Goal: Navigation & Orientation: Find specific page/section

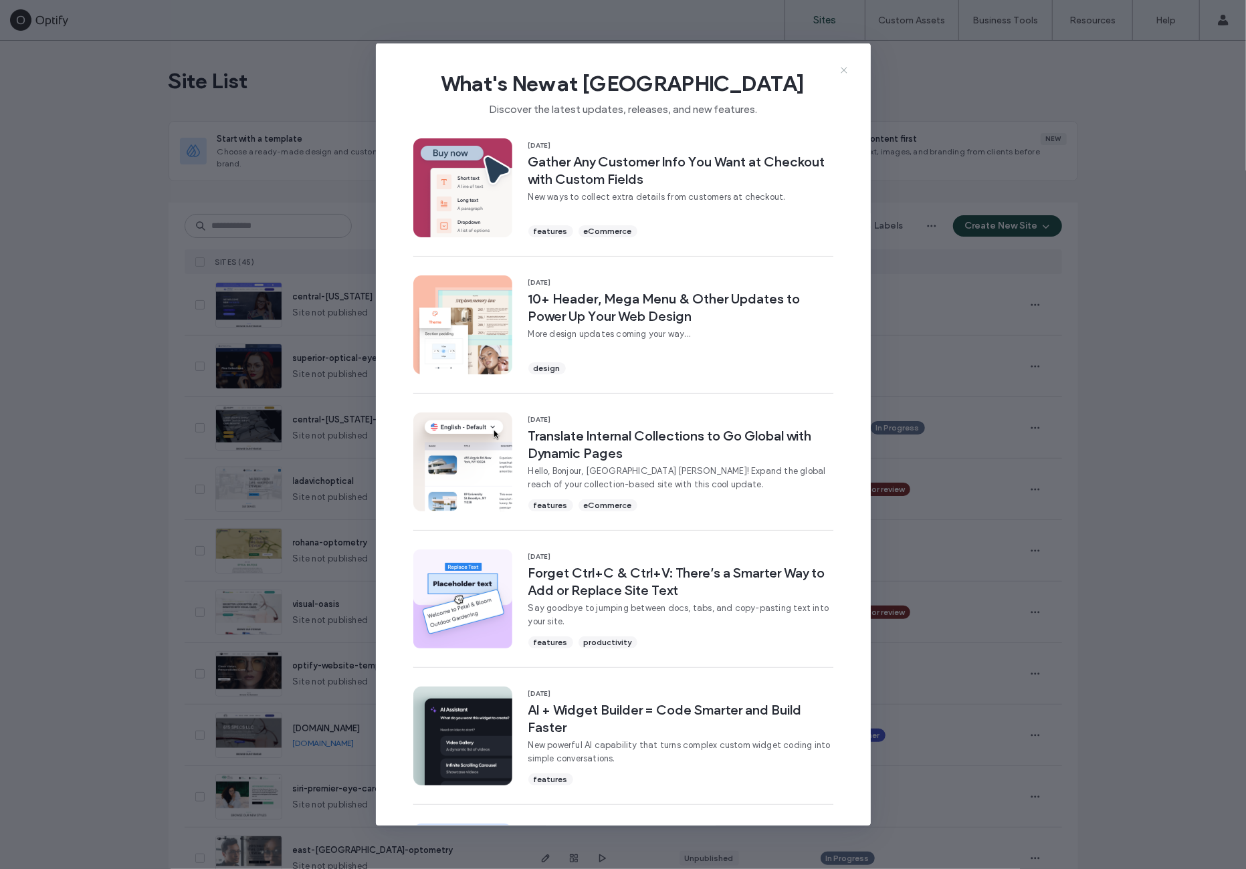
click at [843, 70] on use at bounding box center [844, 70] width 6 height 6
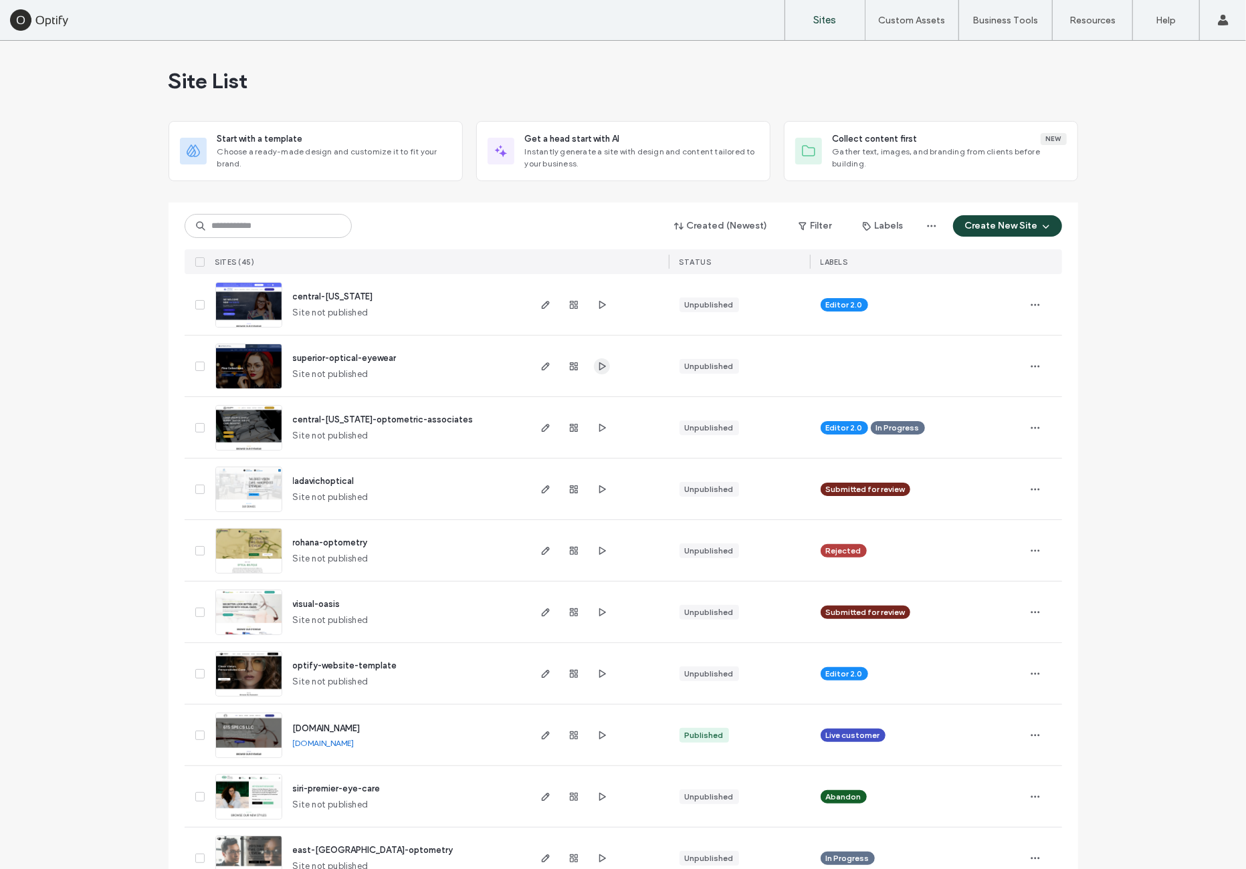
click at [594, 368] on span "button" at bounding box center [602, 366] width 16 height 16
click at [596, 303] on icon "button" at bounding box center [601, 305] width 11 height 11
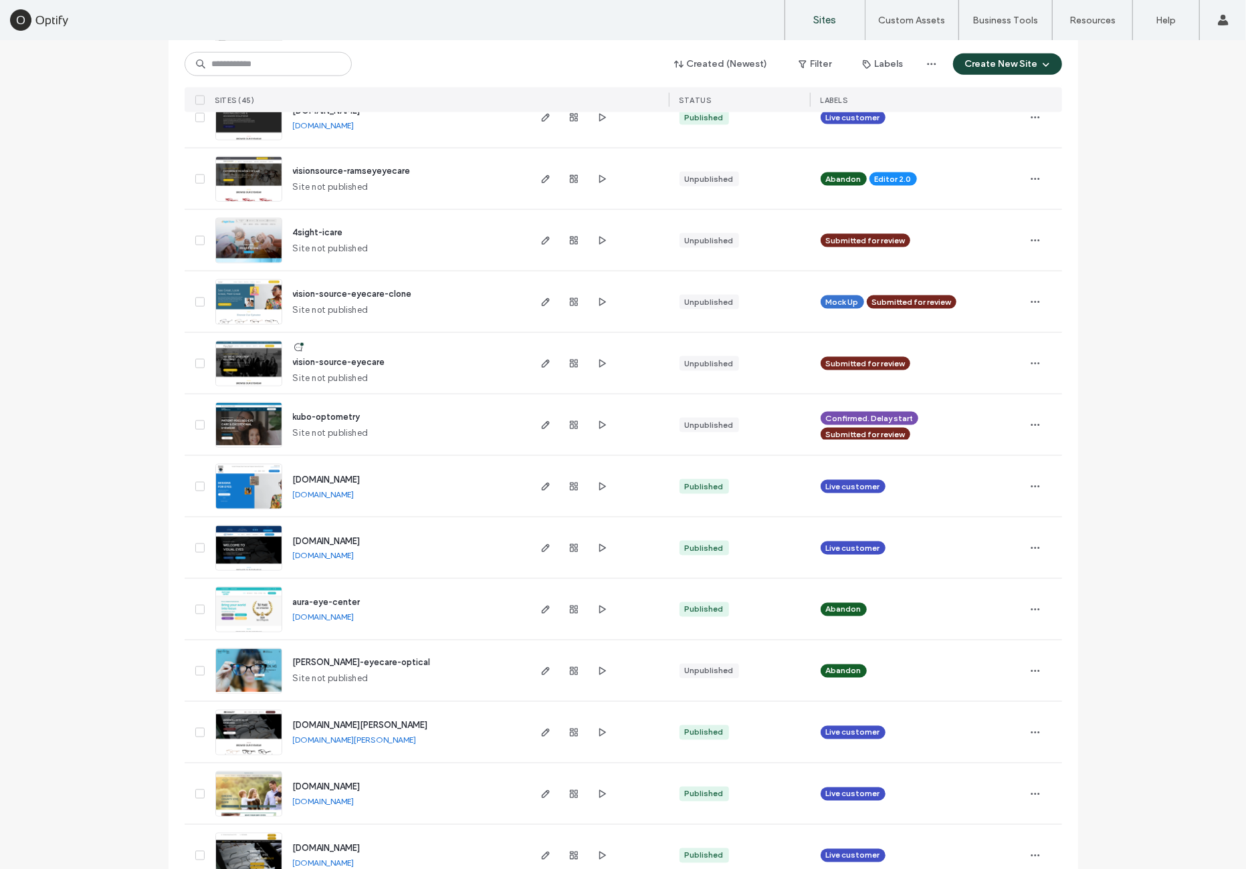
scroll to position [1448, 0]
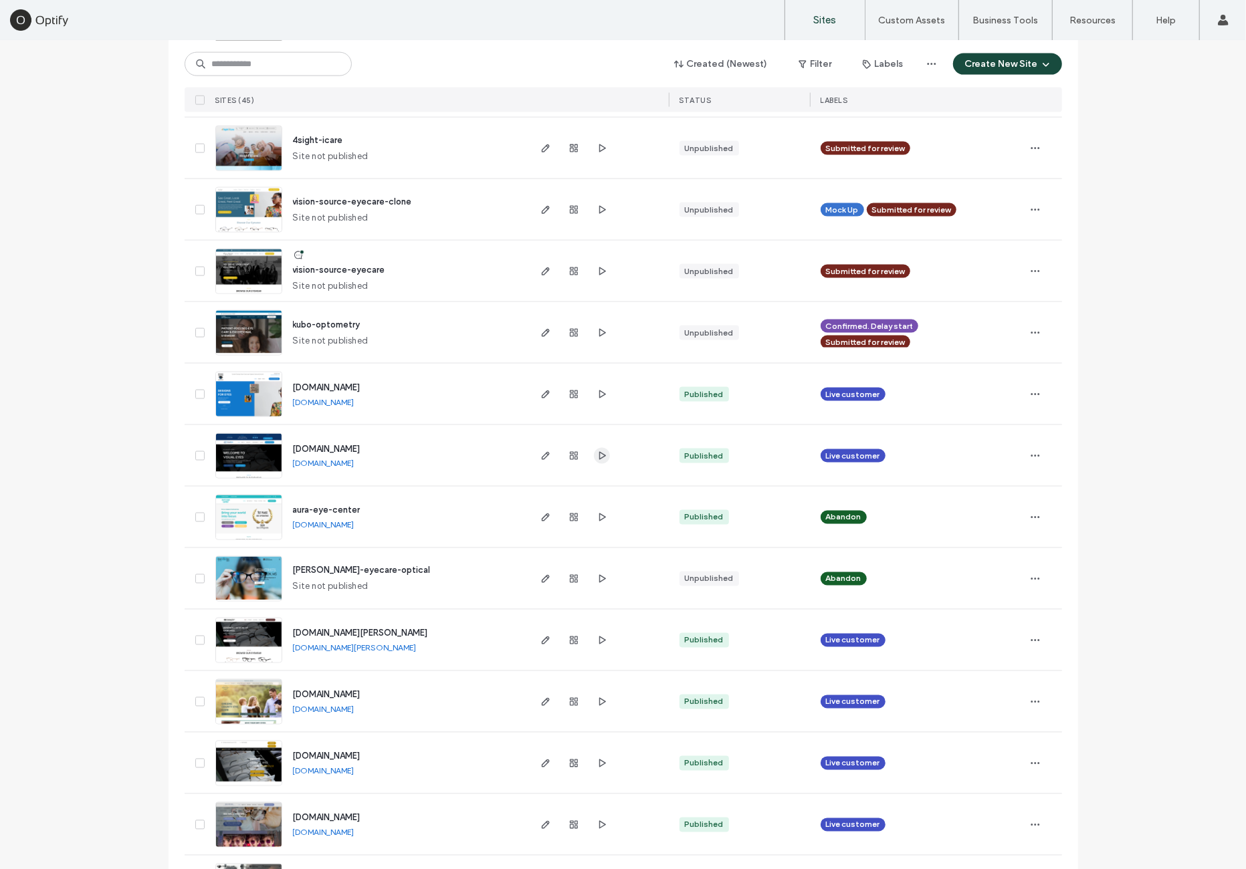
click at [596, 457] on icon "button" at bounding box center [601, 456] width 11 height 11
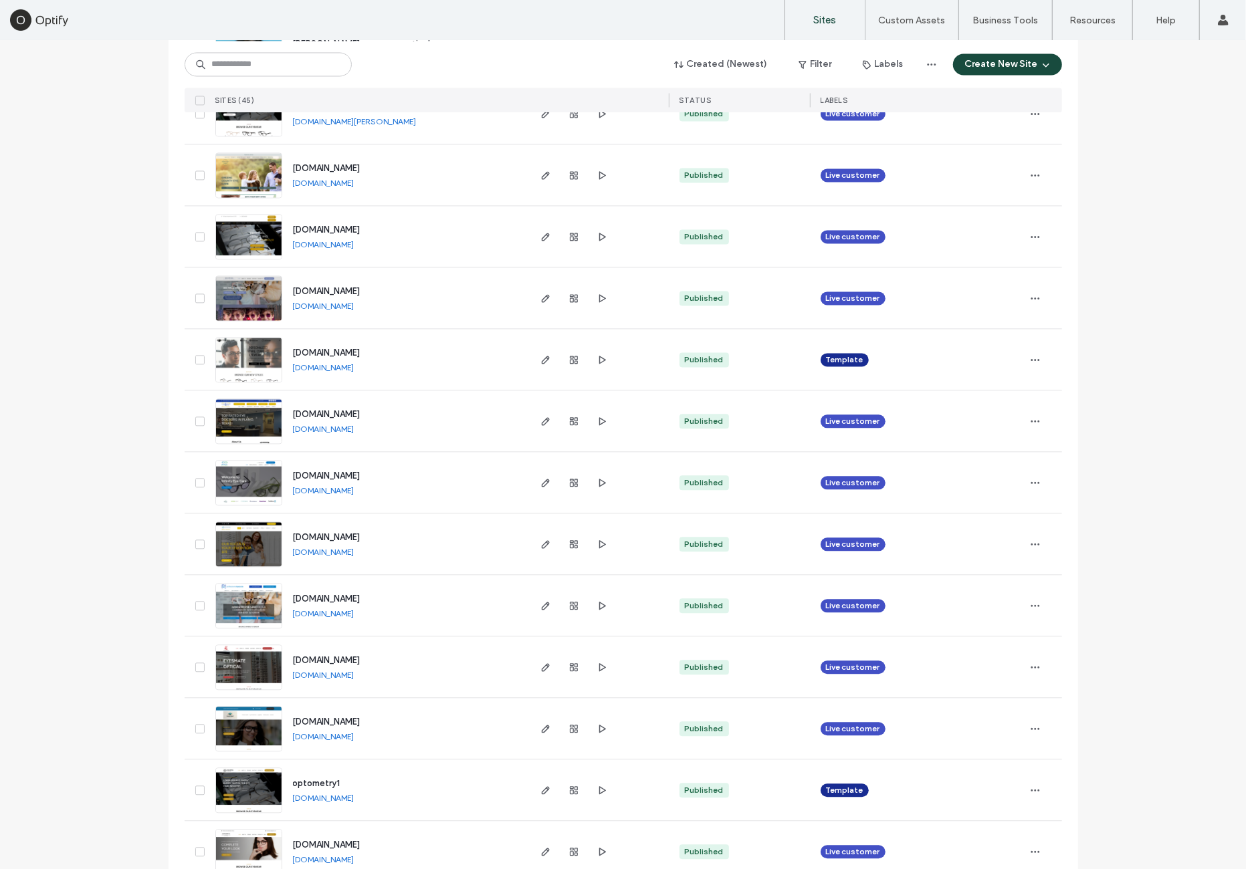
scroll to position [2006, 0]
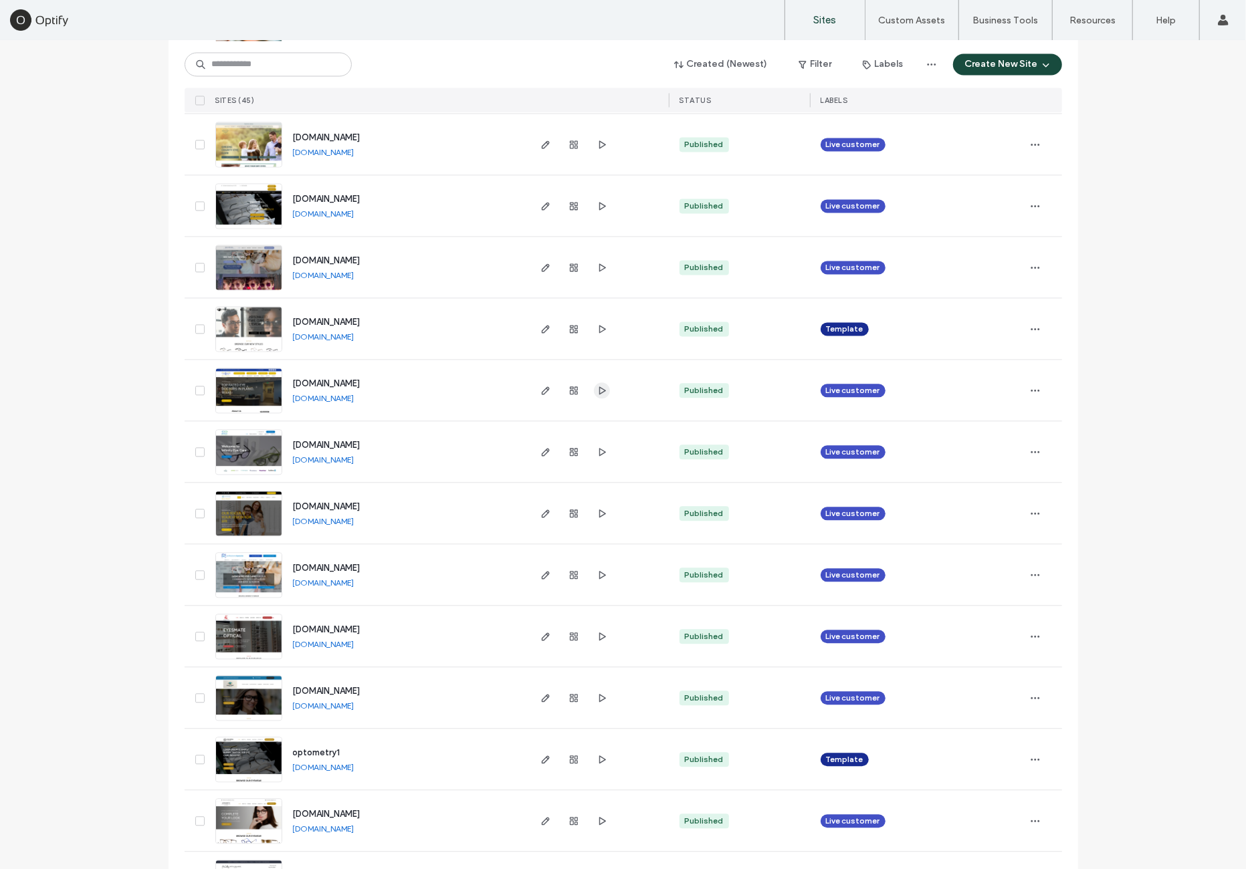
click at [596, 387] on icon "button" at bounding box center [601, 390] width 11 height 11
click at [599, 512] on use "button" at bounding box center [602, 513] width 7 height 8
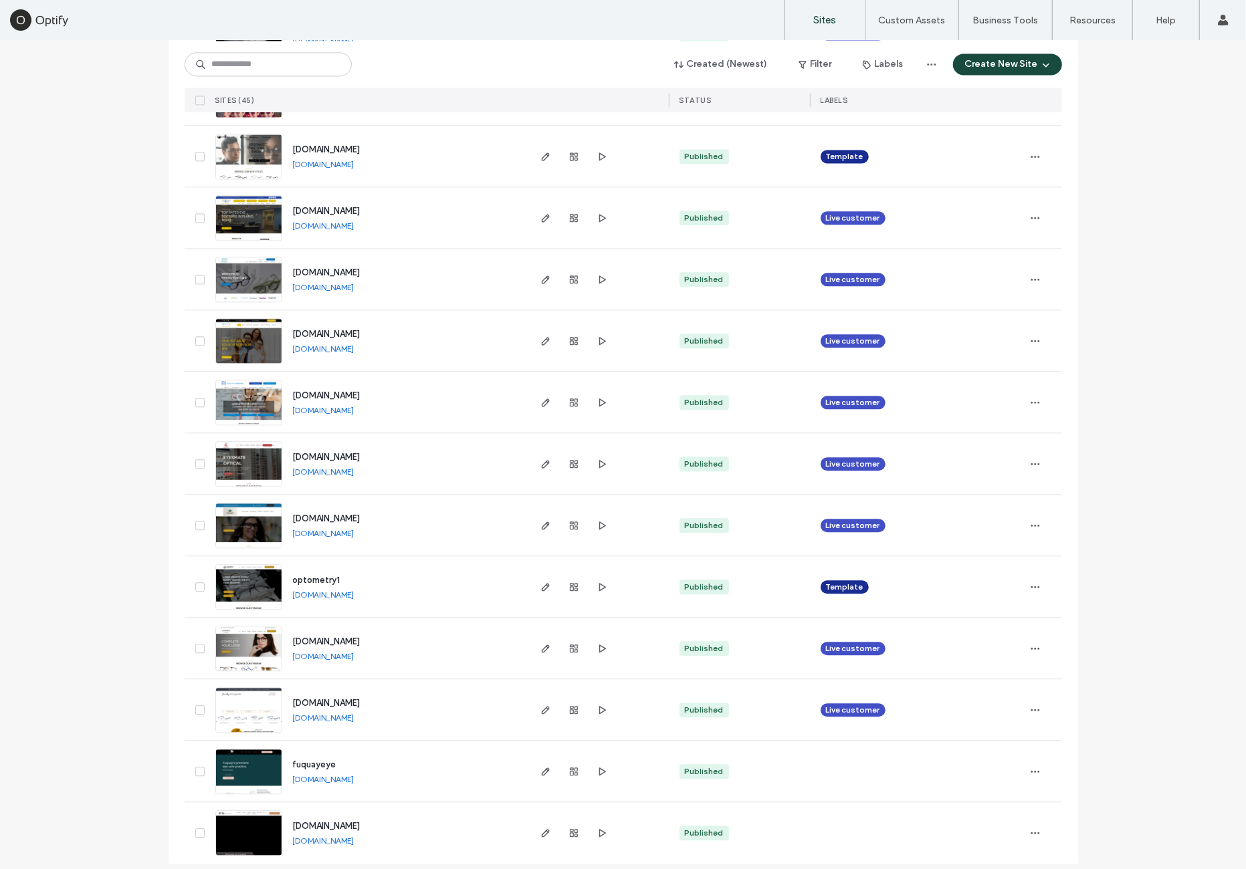
scroll to position [2189, 0]
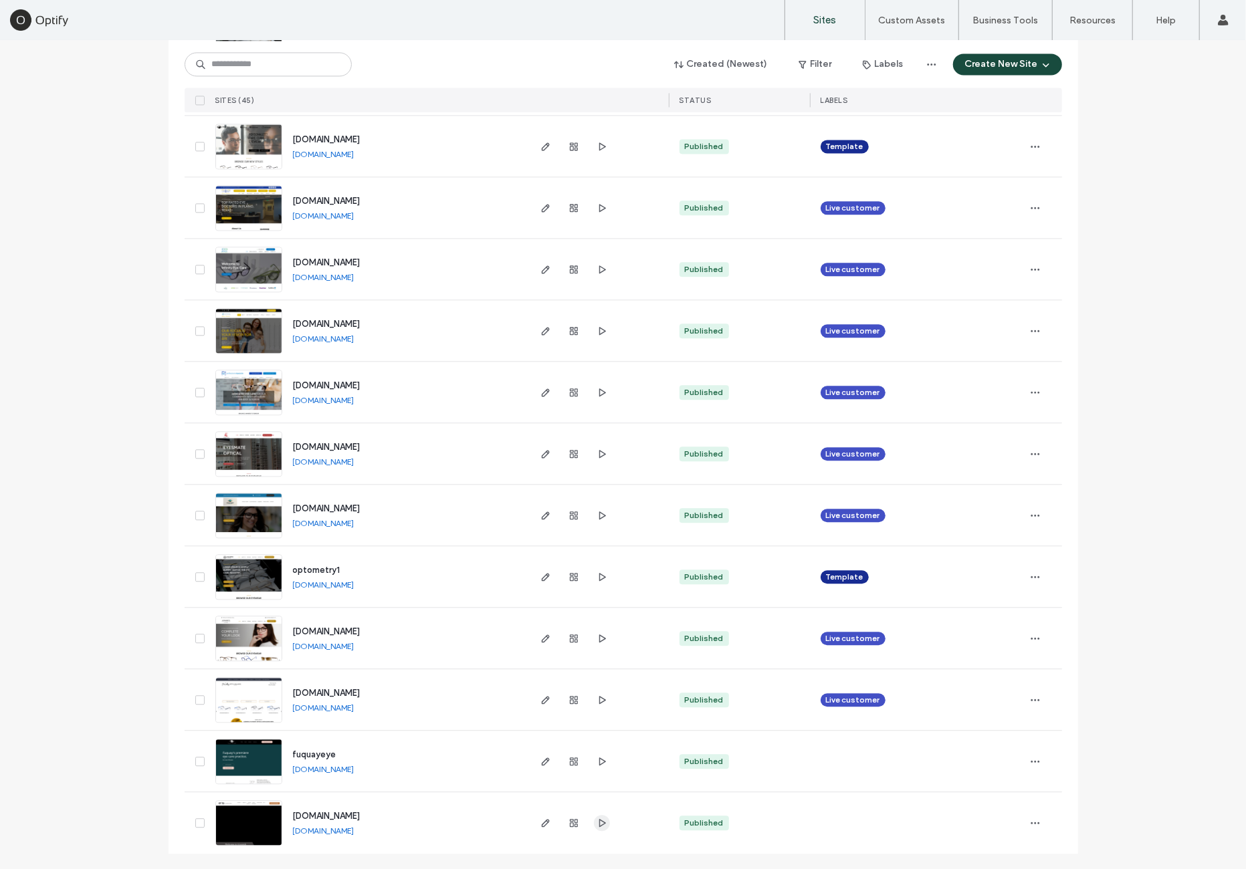
click at [594, 820] on span "button" at bounding box center [602, 823] width 16 height 16
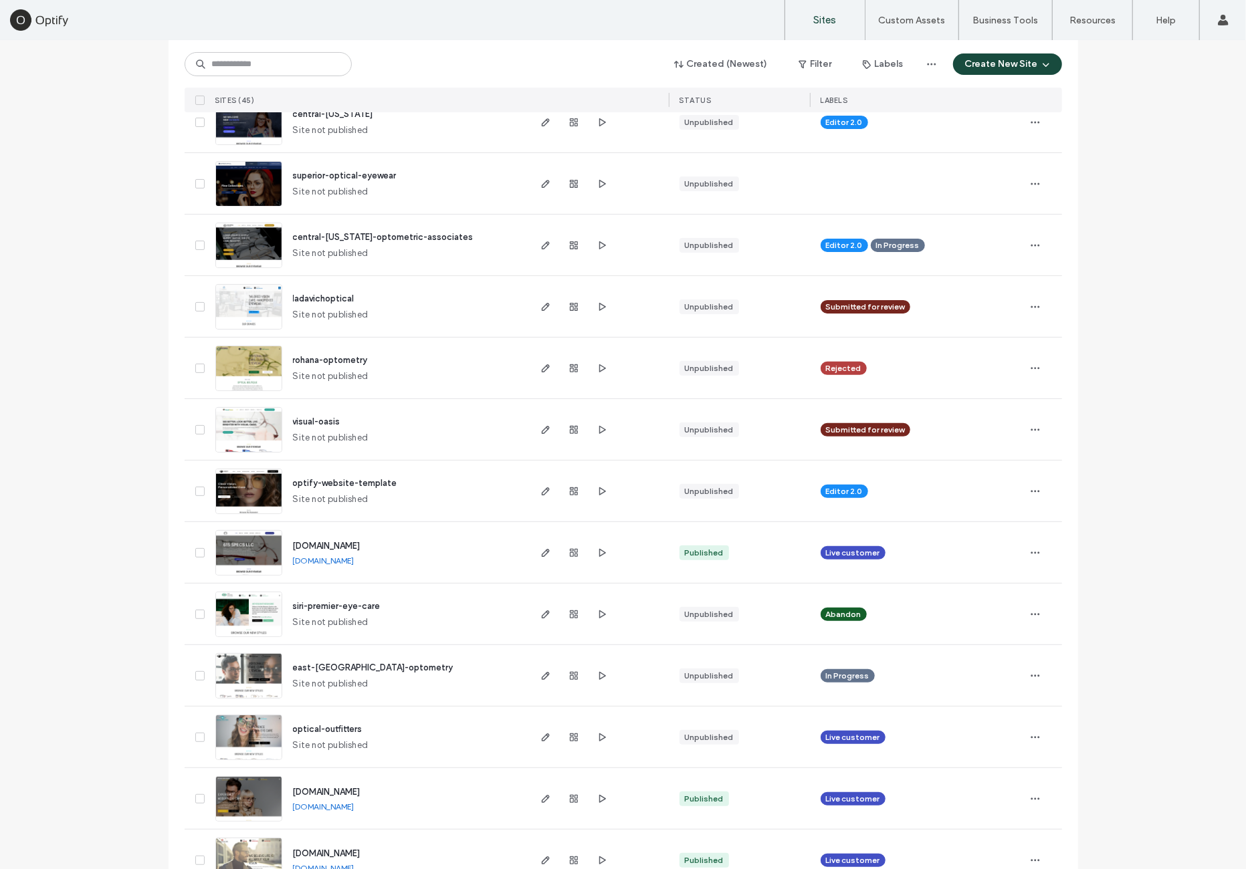
scroll to position [0, 0]
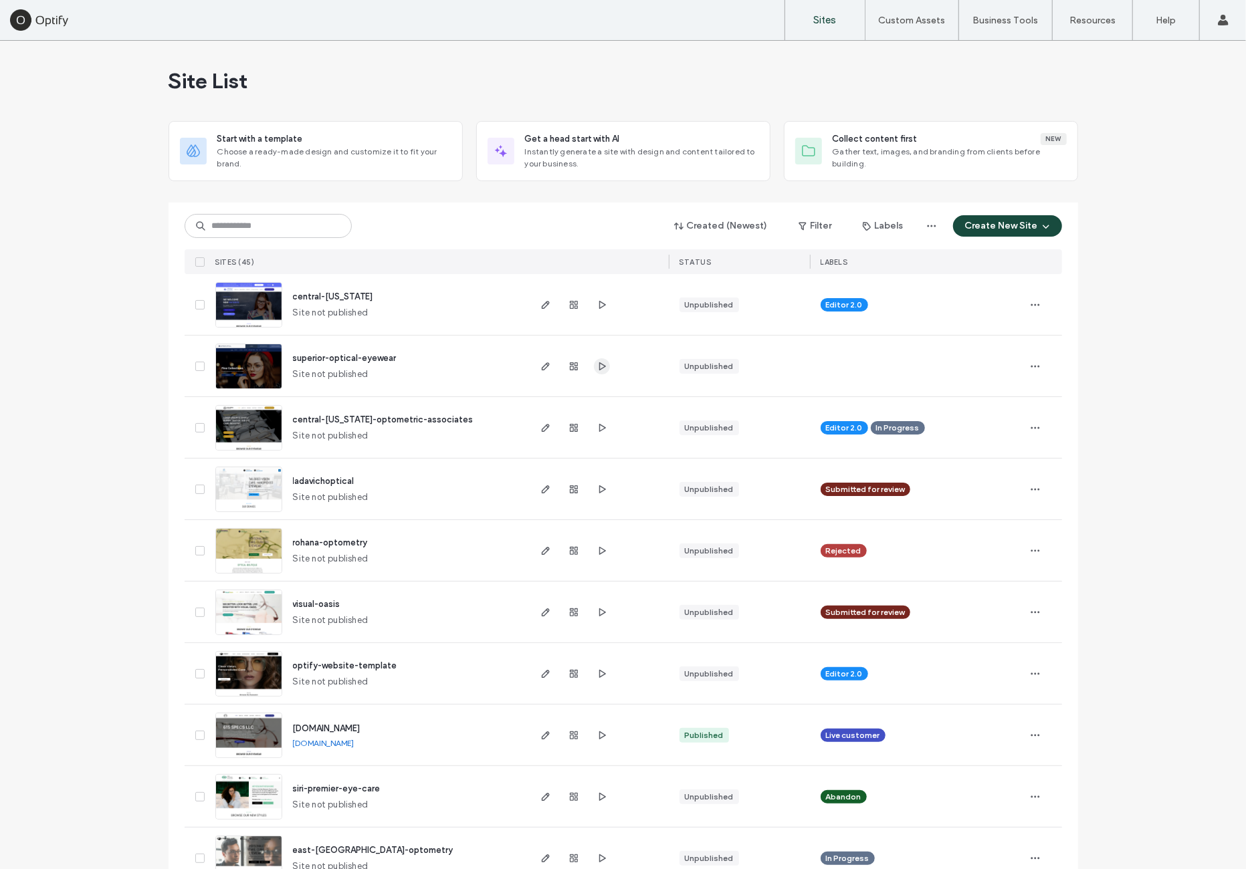
click at [595, 370] on span "button" at bounding box center [602, 366] width 16 height 16
click at [598, 365] on icon "button" at bounding box center [601, 366] width 11 height 11
click at [603, 493] on span "button" at bounding box center [602, 489] width 16 height 16
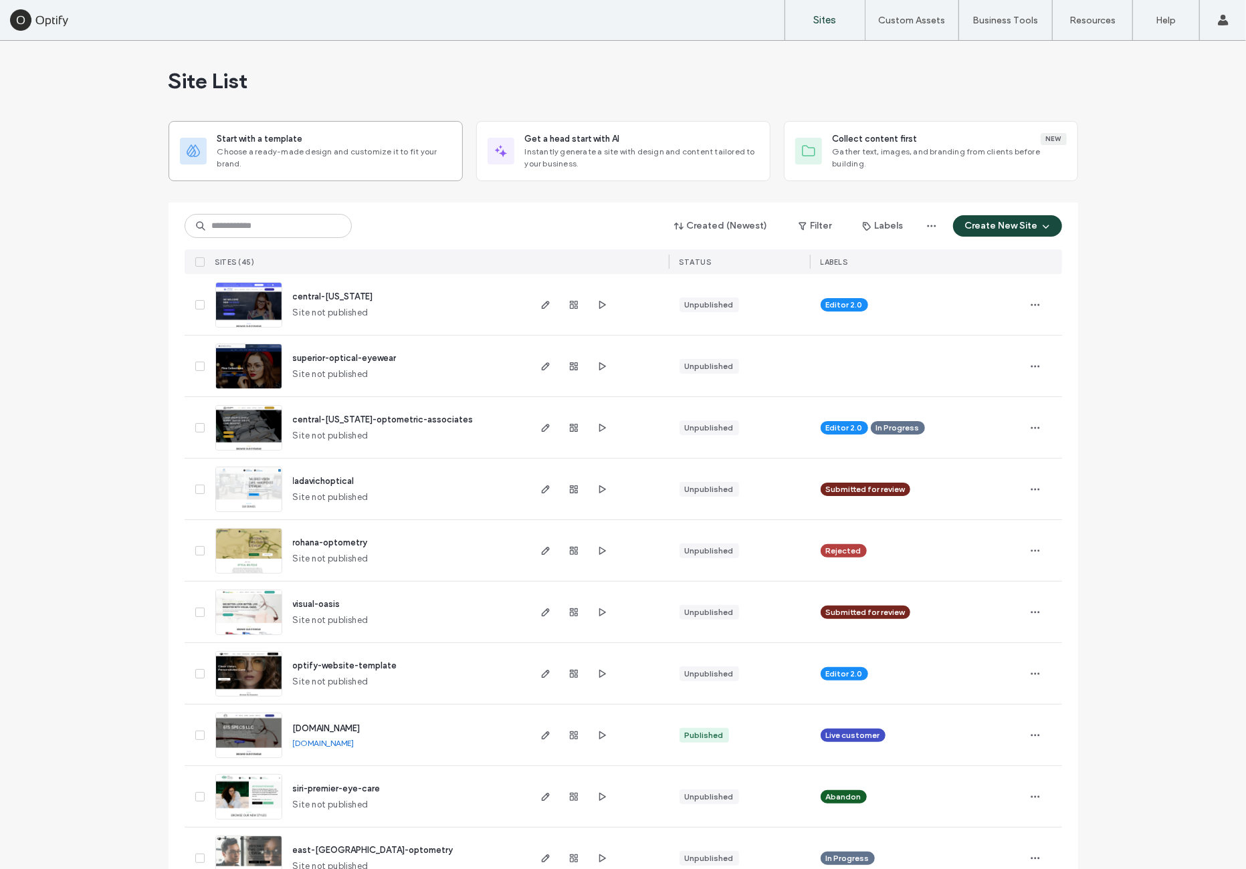
drag, startPoint x: 51, startPoint y: 227, endPoint x: 318, endPoint y: 138, distance: 281.9
